Goal: Information Seeking & Learning: Learn about a topic

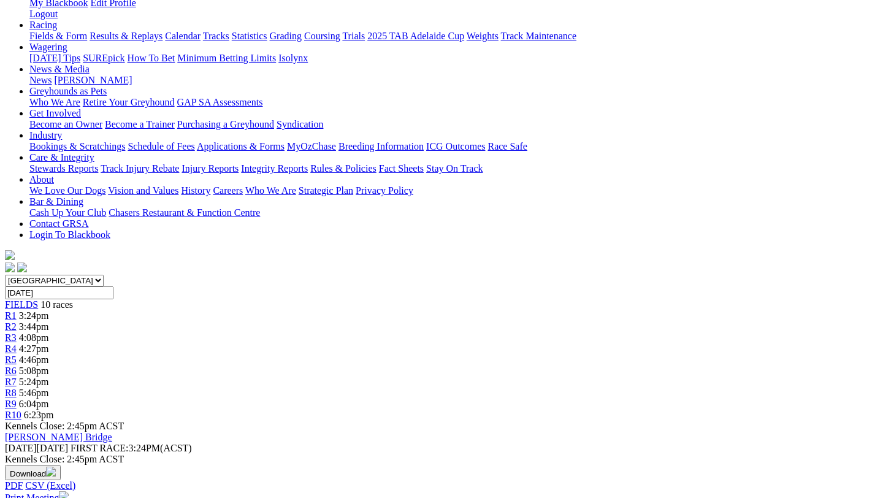
scroll to position [183, 0]
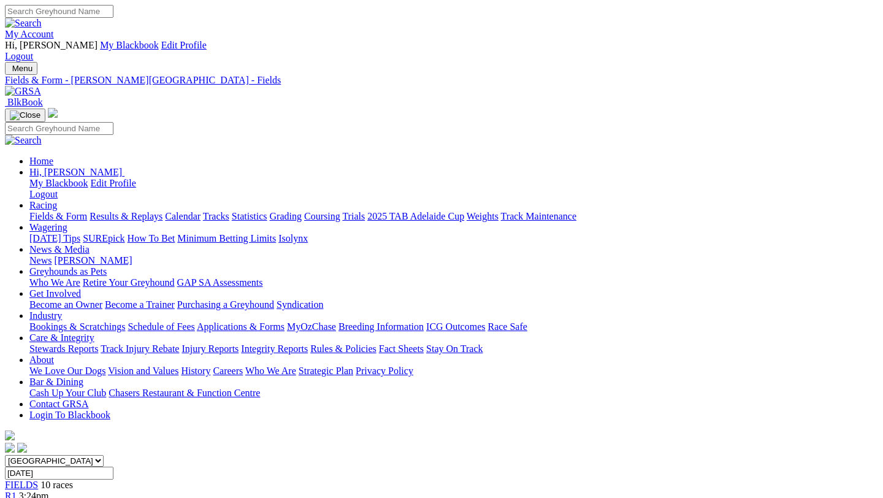
scroll to position [190, 0]
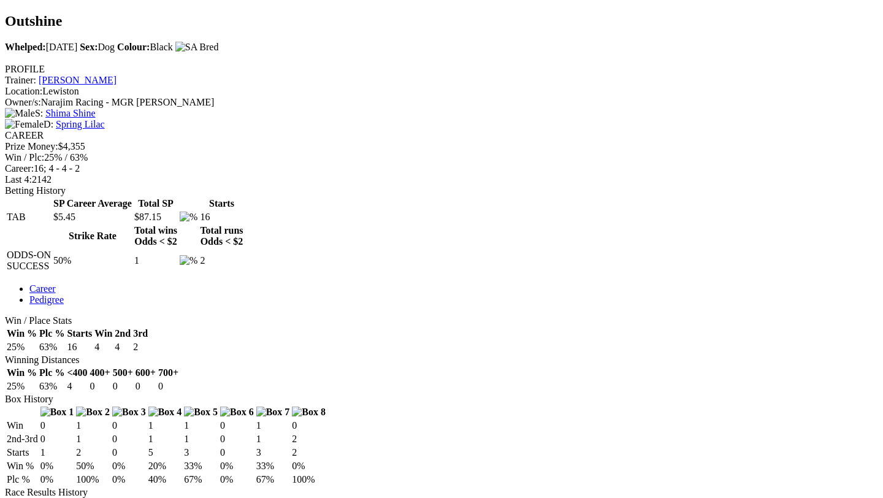
scroll to position [476, 0]
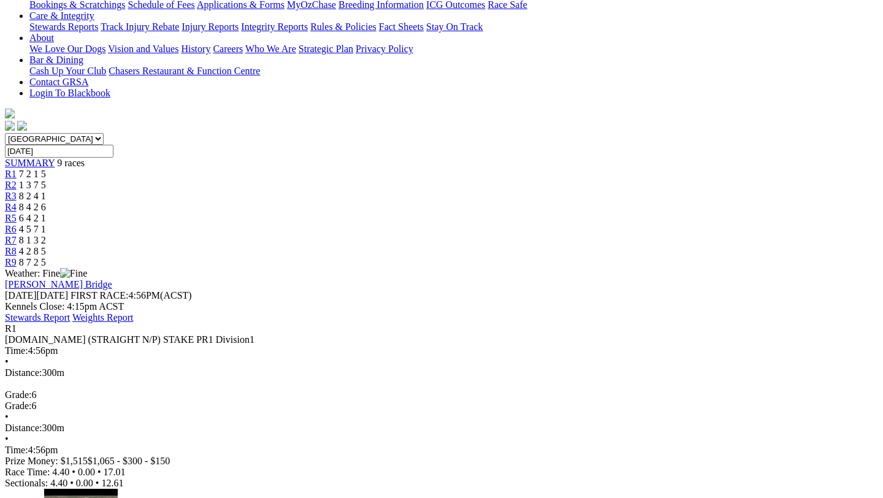
scroll to position [317, 0]
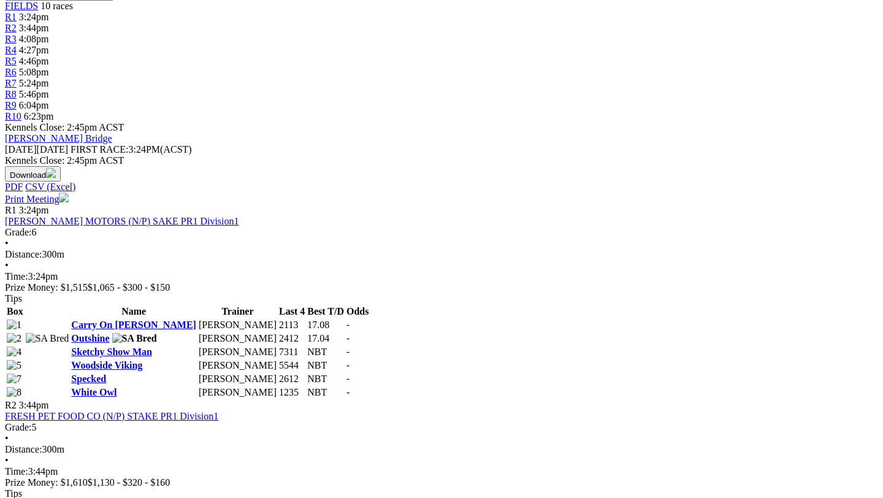
scroll to position [482, 0]
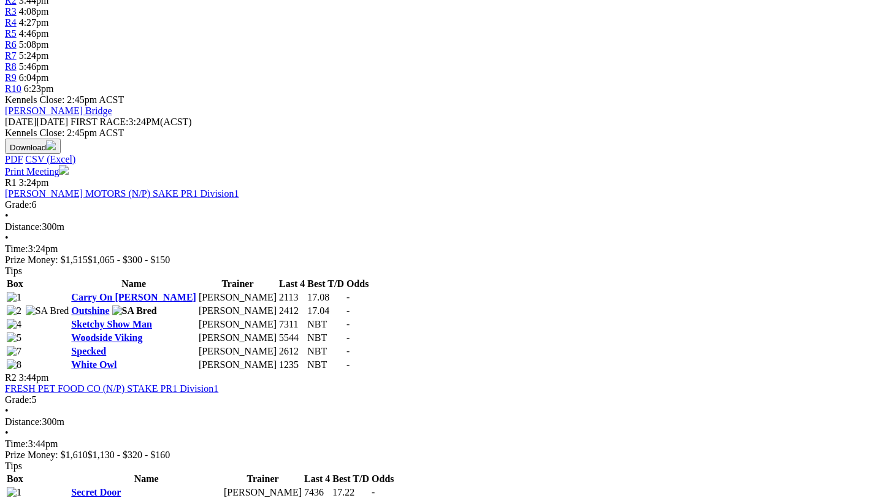
scroll to position [505, 0]
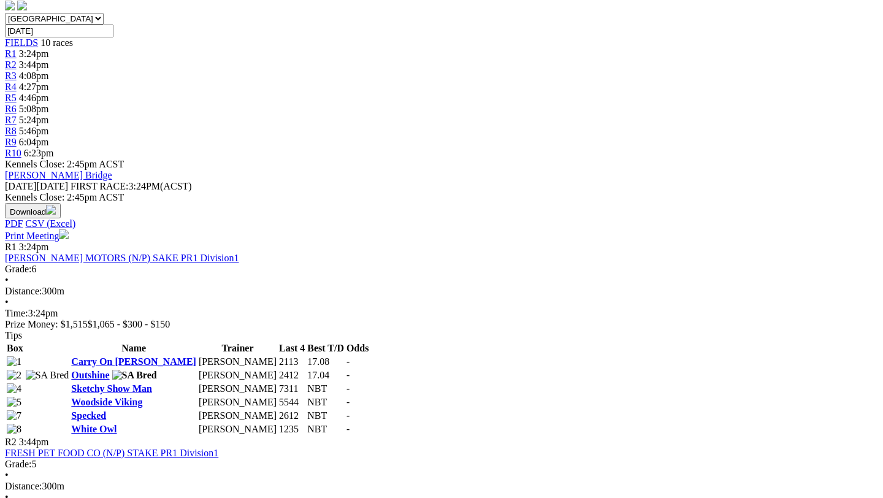
scroll to position [432, 0]
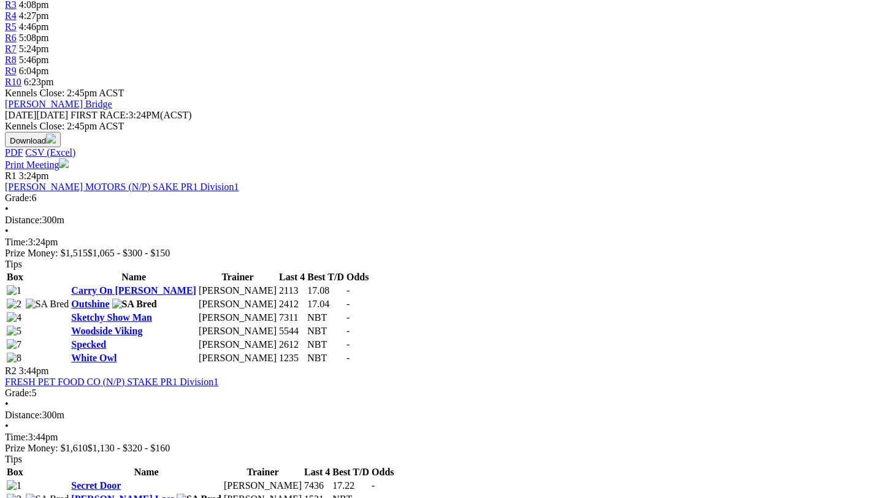
scroll to position [512, 0]
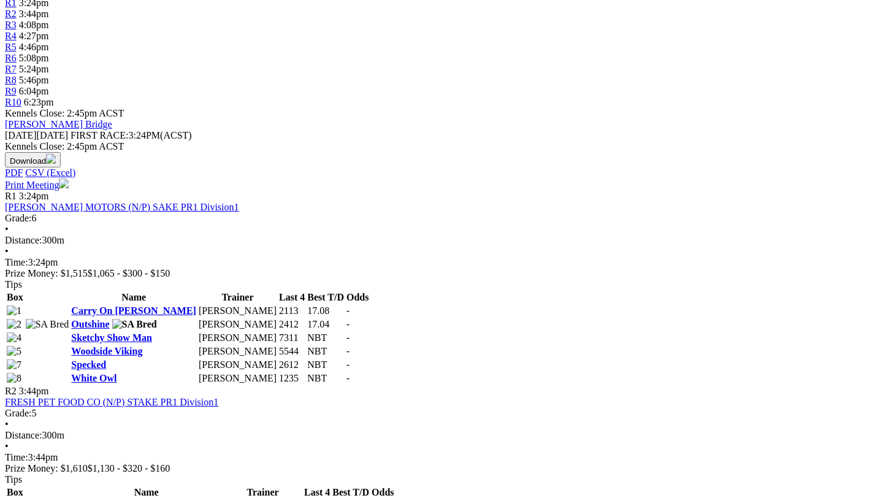
scroll to position [482, 0]
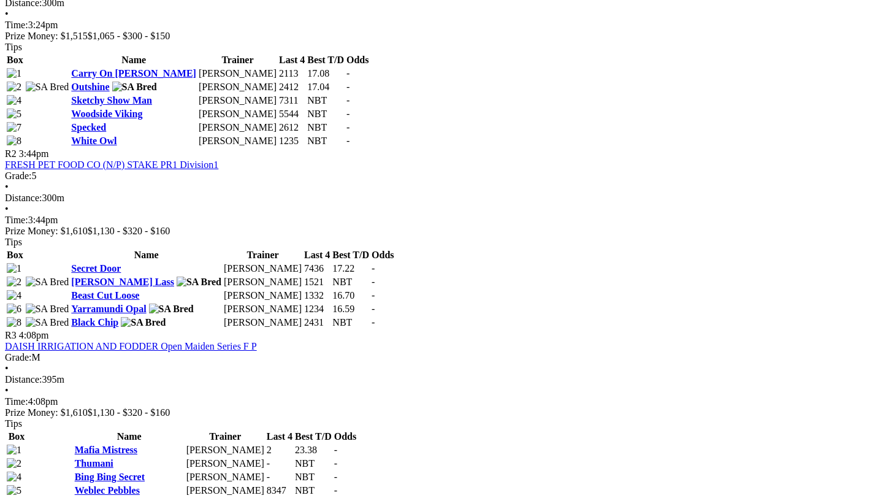
scroll to position [734, 0]
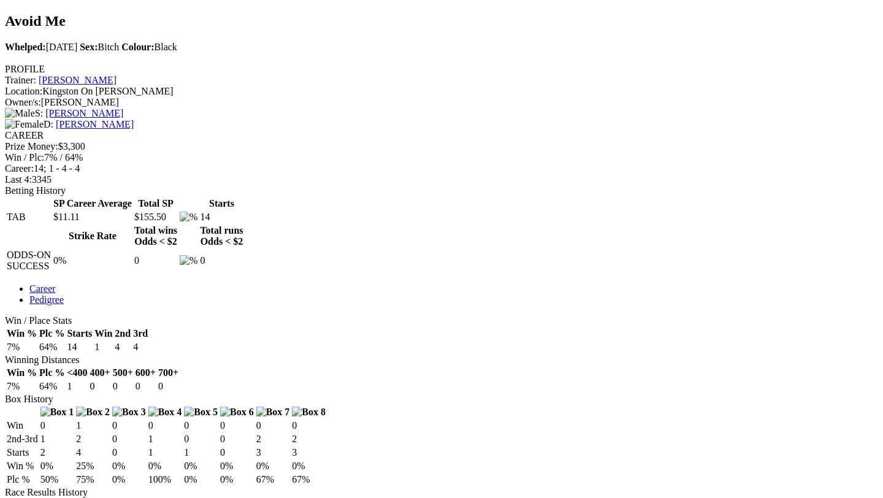
scroll to position [465, 0]
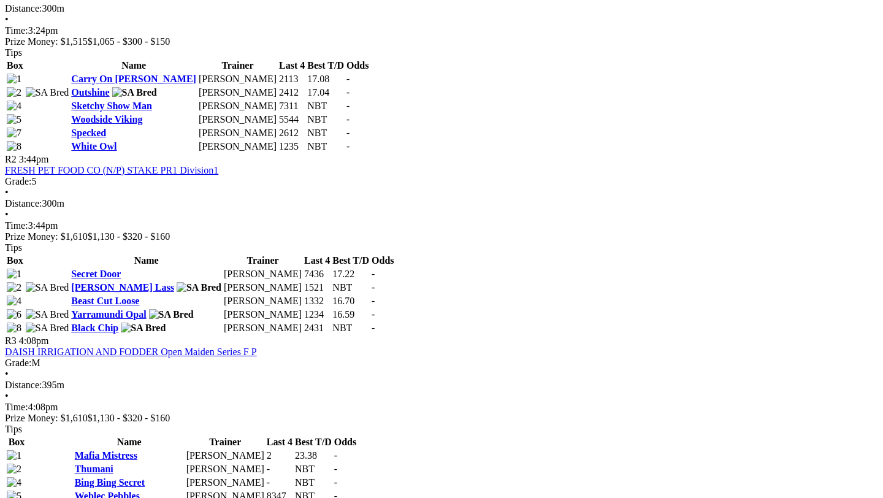
scroll to position [723, 0]
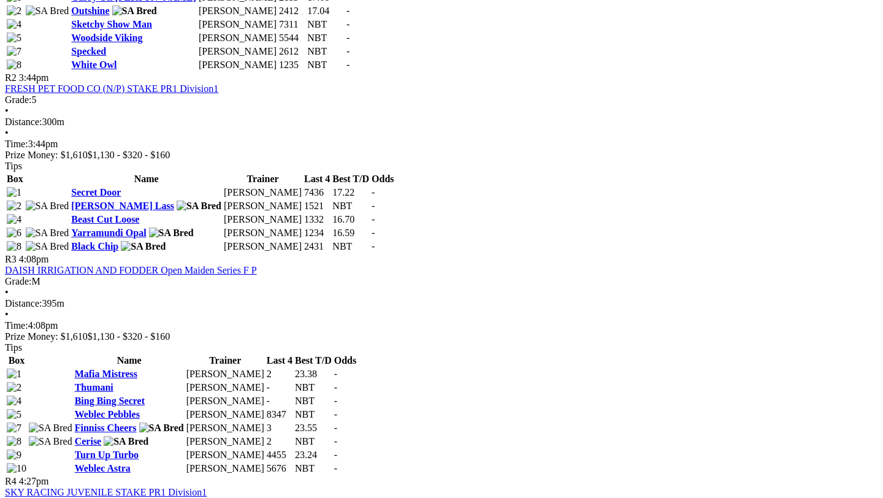
scroll to position [809, 0]
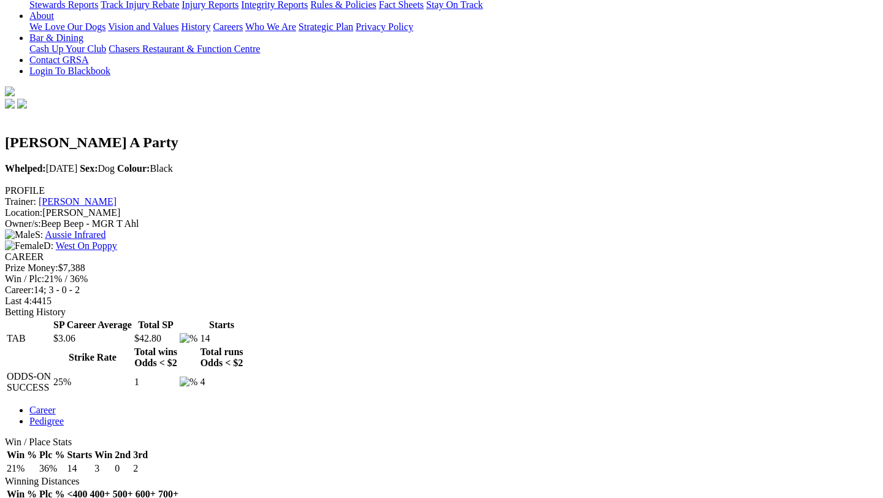
scroll to position [354, 0]
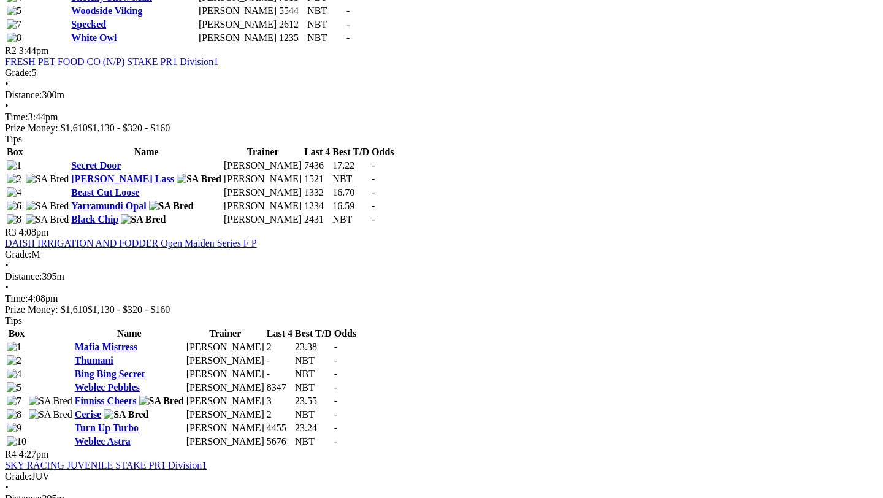
scroll to position [829, 4]
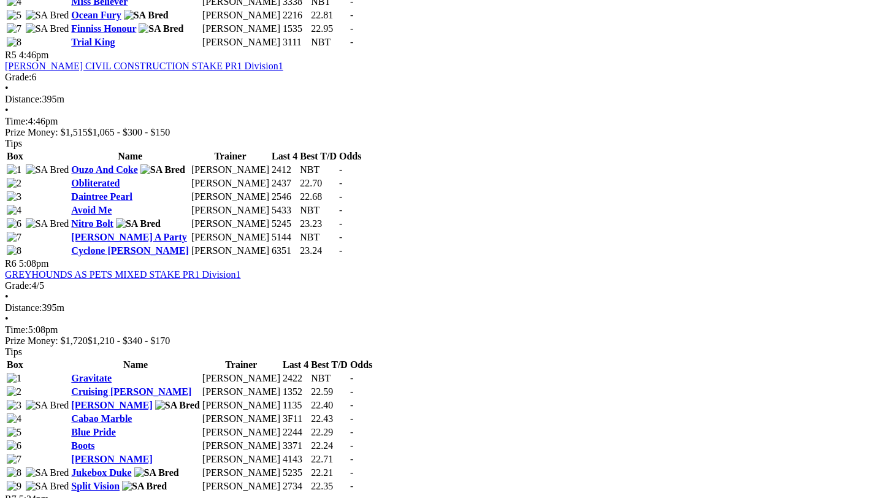
scroll to position [1424, 0]
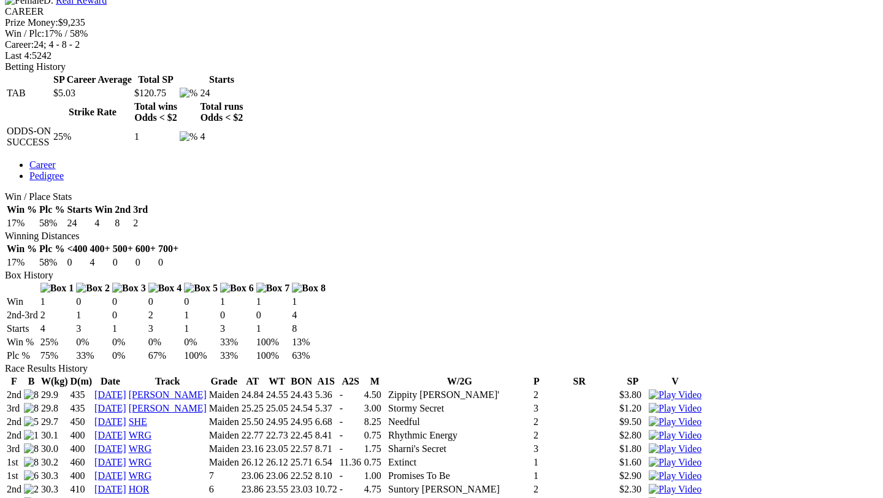
scroll to position [588, 0]
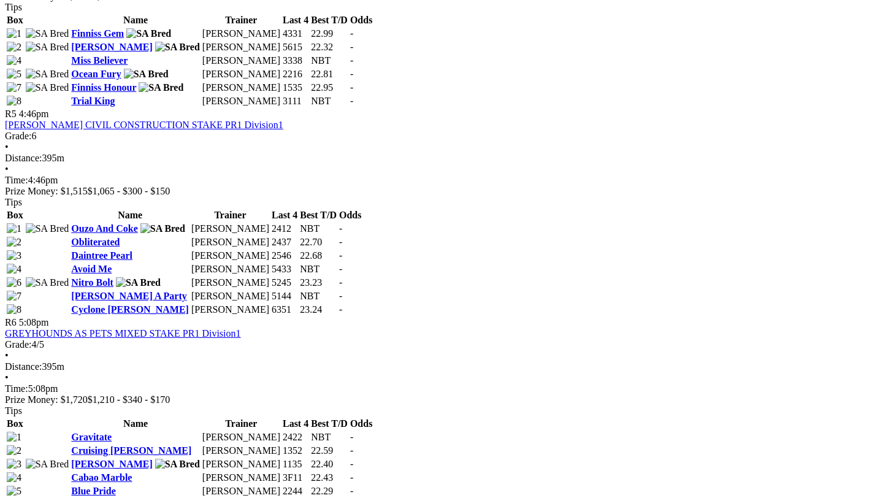
scroll to position [1366, 0]
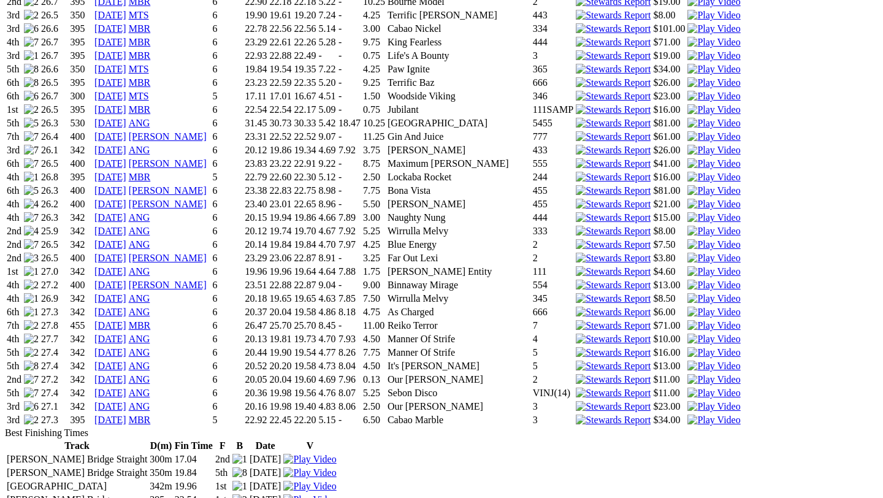
scroll to position [1566, 0]
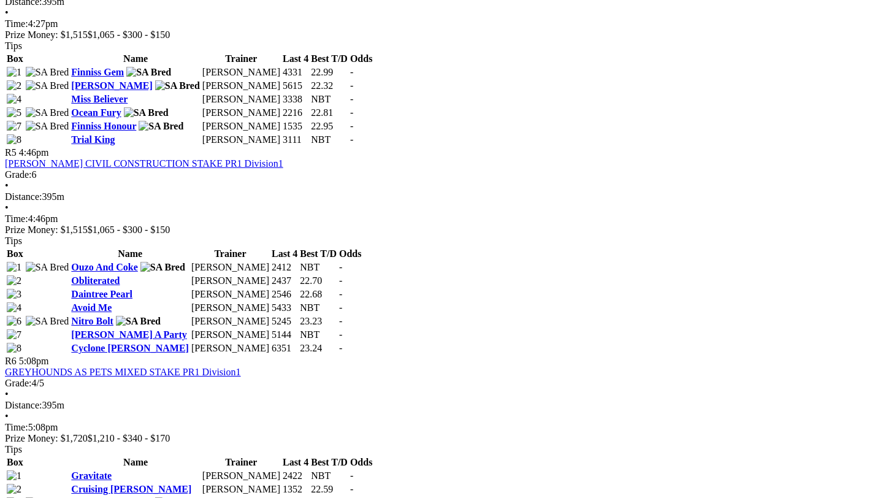
scroll to position [1327, 0]
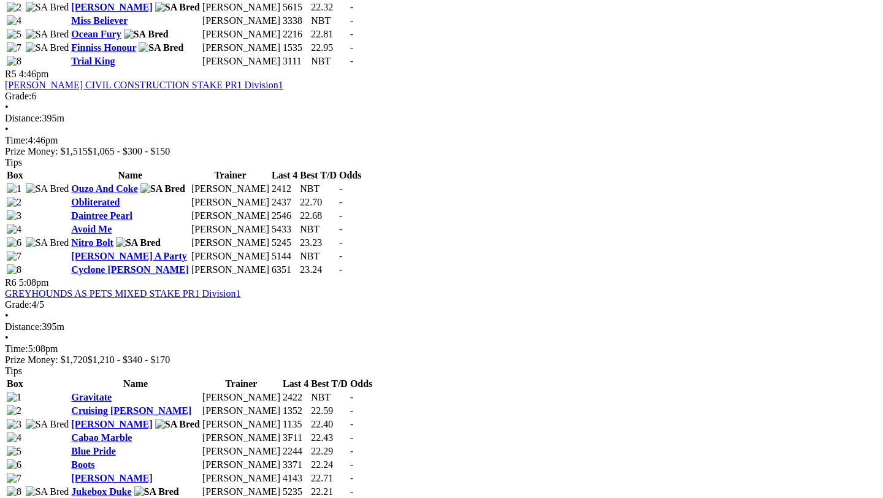
scroll to position [1384, 0]
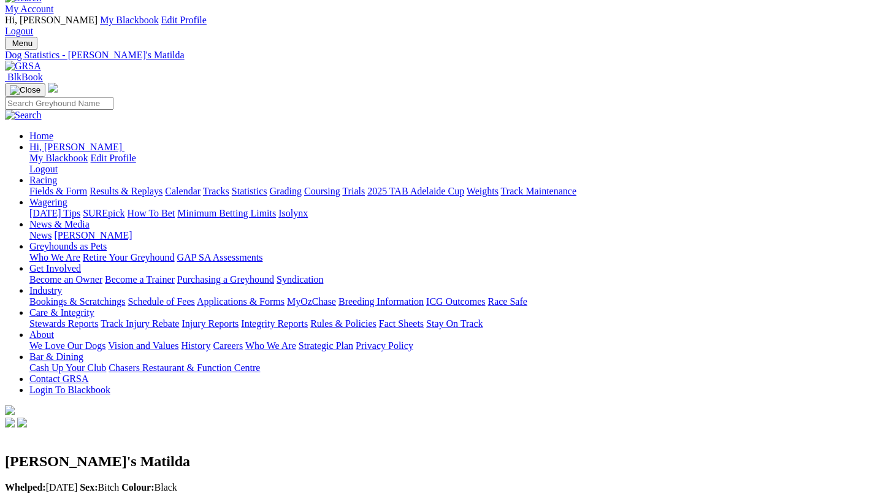
scroll to position [24, 0]
